Goal: Task Accomplishment & Management: Manage account settings

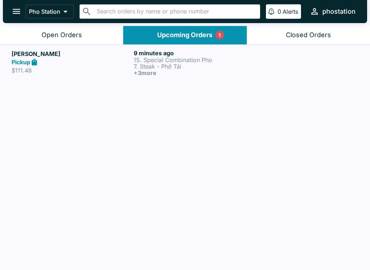
click at [196, 60] on p "15. Special Combination Pho" at bounding box center [193, 60] width 119 height 6
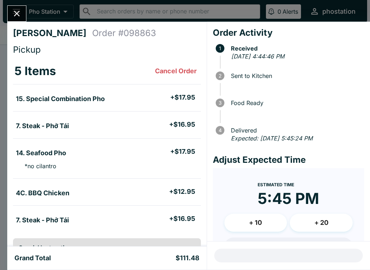
click at [19, 17] on icon "Close" at bounding box center [17, 14] width 10 height 10
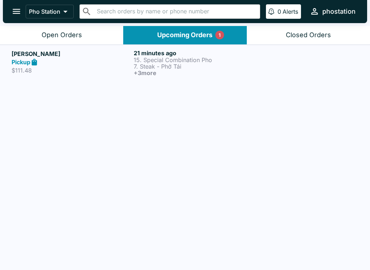
click at [14, 8] on icon "open drawer" at bounding box center [17, 11] width 10 height 10
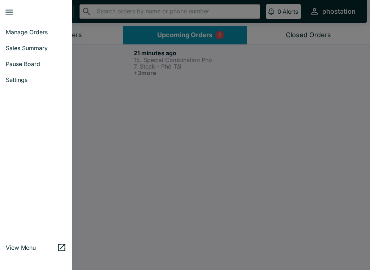
click at [25, 76] on link "Settings" at bounding box center [36, 80] width 72 height 16
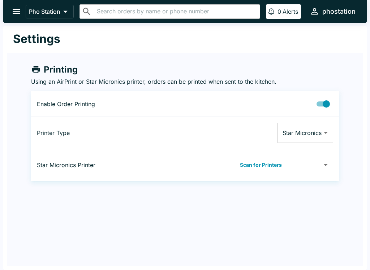
click at [14, 12] on icon "open drawer" at bounding box center [17, 11] width 8 height 5
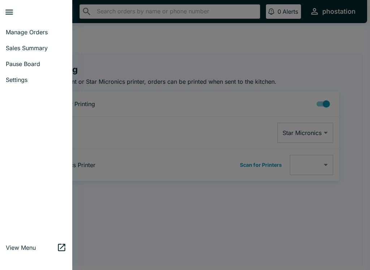
click at [51, 31] on span "Manage Orders" at bounding box center [36, 32] width 61 height 7
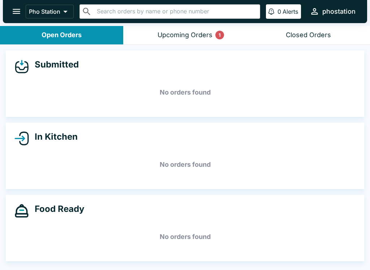
click at [200, 26] on button "Upcoming Orders 1" at bounding box center [184, 35] width 123 height 18
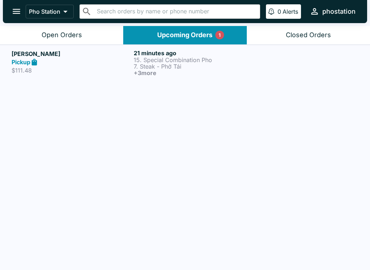
click at [187, 72] on h6 "+ 3 more" at bounding box center [193, 73] width 119 height 6
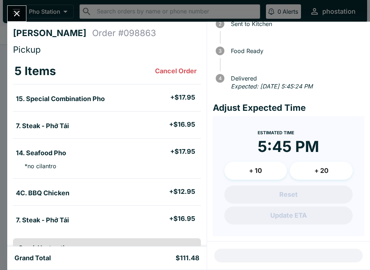
scroll to position [52, 0]
click at [16, 13] on icon "Close" at bounding box center [17, 14] width 10 height 10
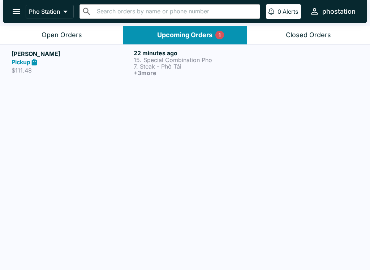
click at [193, 60] on p "15. Special Combination Pho" at bounding box center [193, 60] width 119 height 6
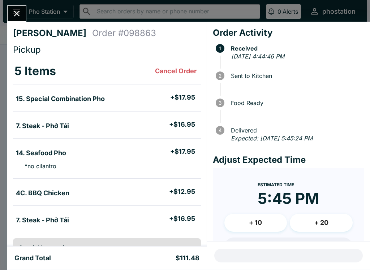
click at [257, 222] on button "+ 10" at bounding box center [255, 223] width 63 height 18
click at [19, 17] on icon "Close" at bounding box center [17, 14] width 10 height 10
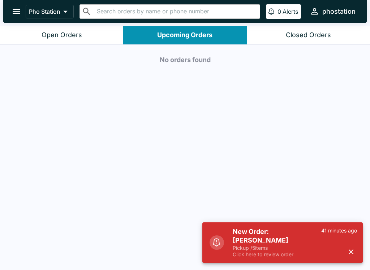
click at [58, 34] on div "Open Orders" at bounding box center [62, 35] width 40 height 8
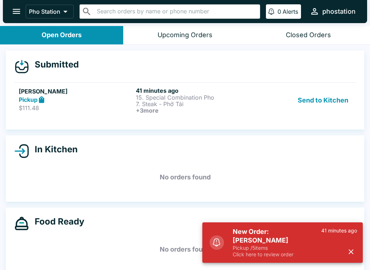
click at [112, 92] on h5 "[PERSON_NAME]" at bounding box center [76, 91] width 114 height 9
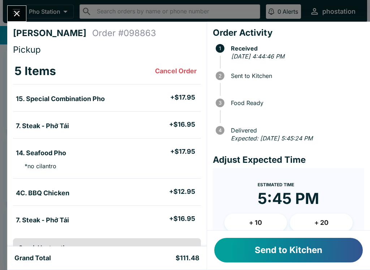
click at [283, 249] on button "Send to Kitchen" at bounding box center [288, 250] width 148 height 25
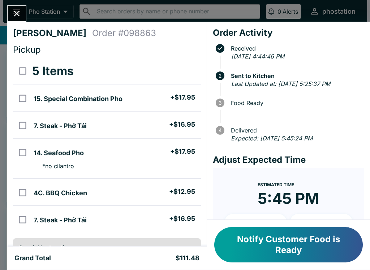
click at [294, 239] on button "Notify Customer Food is Ready" at bounding box center [288, 244] width 148 height 35
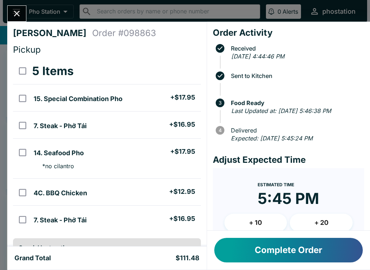
click at [17, 3] on div "[PERSON_NAME] Order # 098863 Pickup 5 Items 15. Special Combination Pho + $17.9…" at bounding box center [185, 135] width 370 height 270
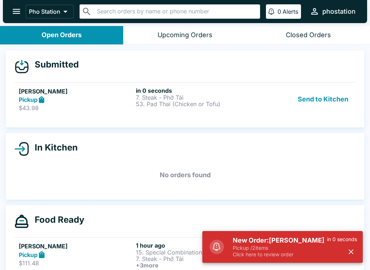
click at [191, 101] on p "53. Pad Thai (Chicken or Tofu)" at bounding box center [193, 104] width 114 height 6
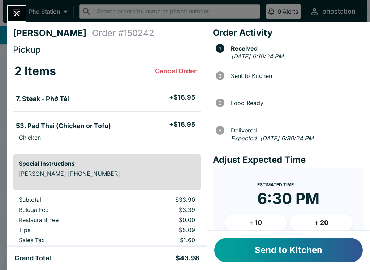
click at [285, 220] on button "+ 10" at bounding box center [255, 223] width 63 height 18
click at [253, 221] on button "+ 10" at bounding box center [255, 223] width 63 height 18
click at [290, 248] on button "Send to Kitchen" at bounding box center [288, 250] width 148 height 25
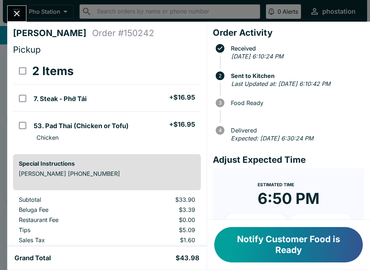
click at [293, 244] on button "Notify Customer Food is Ready" at bounding box center [288, 244] width 148 height 35
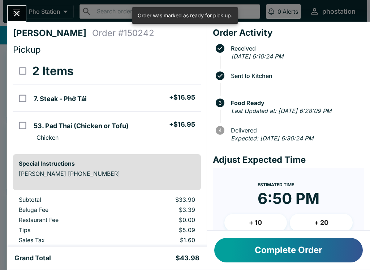
click at [275, 253] on button "Complete Order" at bounding box center [288, 250] width 148 height 25
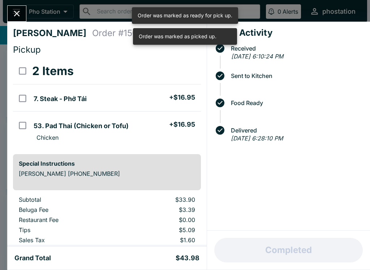
click at [18, 12] on icon "Close" at bounding box center [17, 14] width 6 height 6
